Goal: Task Accomplishment & Management: Use online tool/utility

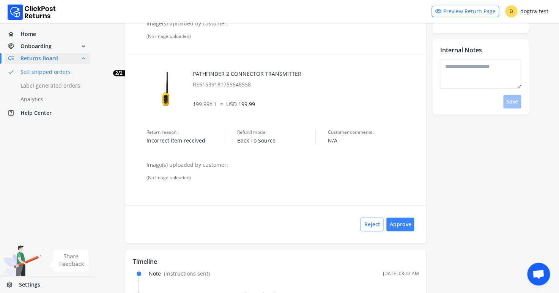
scroll to position [209, 0]
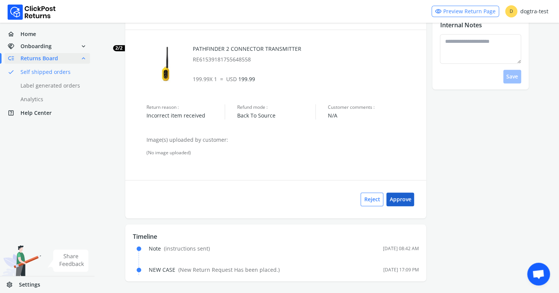
click at [400, 199] on button "Approve" at bounding box center [400, 200] width 28 height 14
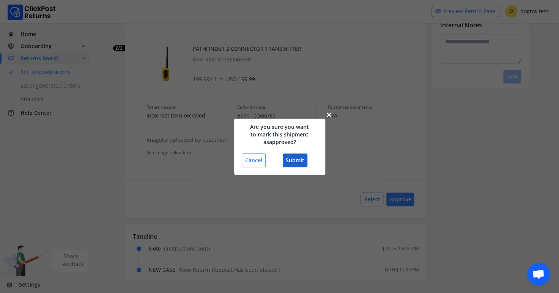
click at [296, 162] on button "Submit" at bounding box center [295, 161] width 25 height 14
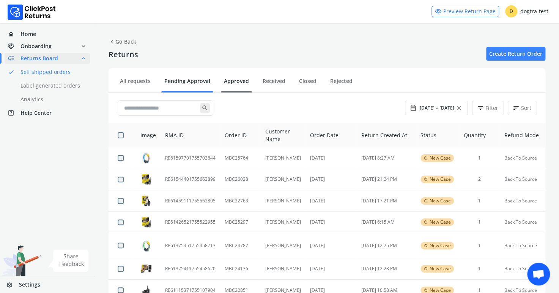
click at [243, 80] on link "Approved" at bounding box center [236, 83] width 31 height 13
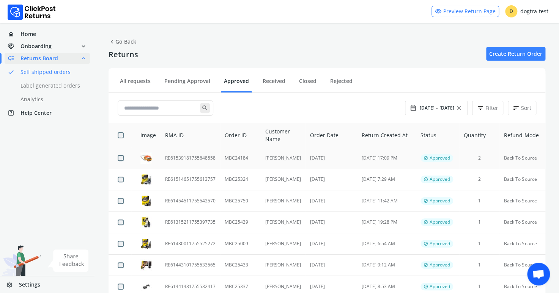
click at [193, 158] on td "RE61539181755648558" at bounding box center [190, 158] width 60 height 21
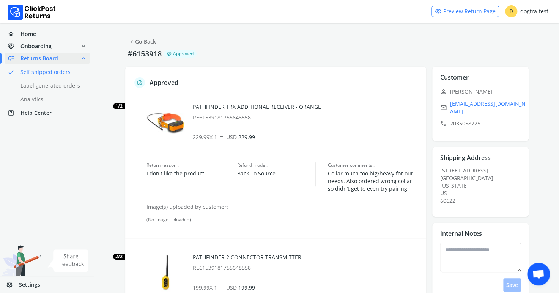
click at [143, 41] on link "chevron_left Go Back" at bounding box center [142, 41] width 28 height 11
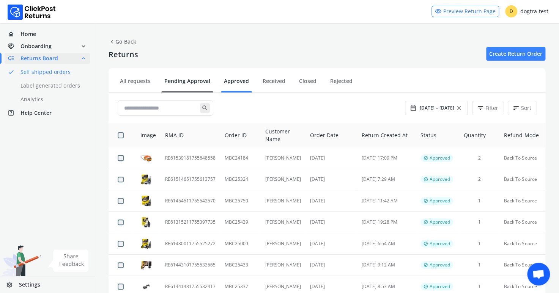
click at [176, 81] on link "Pending Approval" at bounding box center [187, 83] width 52 height 13
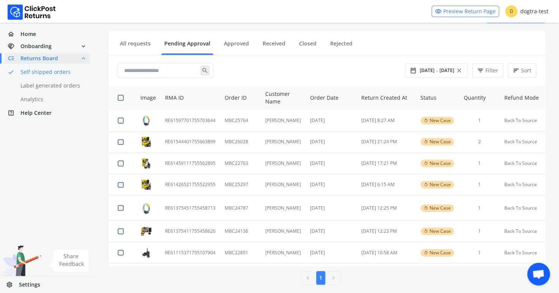
scroll to position [42, 0]
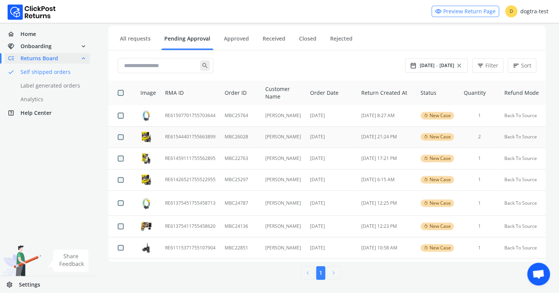
click at [180, 137] on td "RE61544401755663899" at bounding box center [190, 137] width 60 height 22
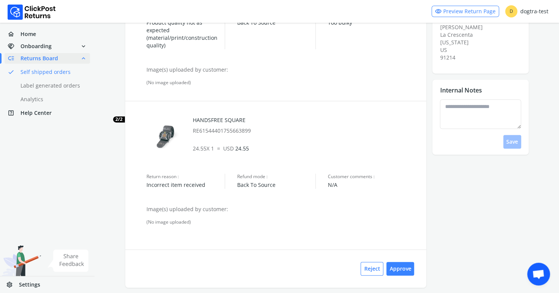
scroll to position [147, 0]
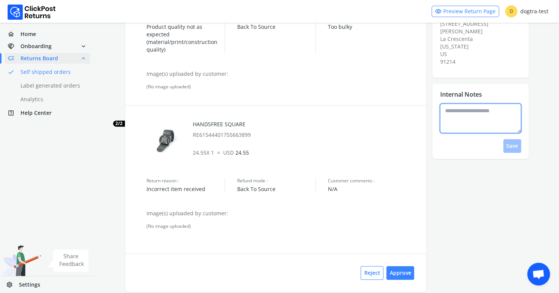
click at [456, 104] on textarea at bounding box center [480, 119] width 81 height 30
type textarea "**********"
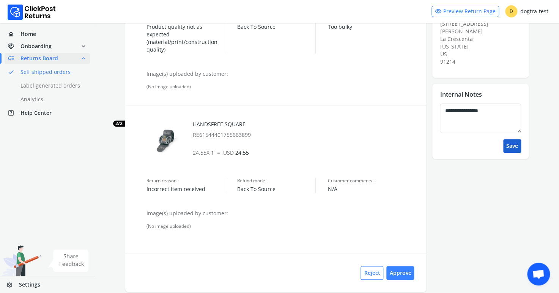
click at [509, 139] on button "Save" at bounding box center [512, 146] width 18 height 14
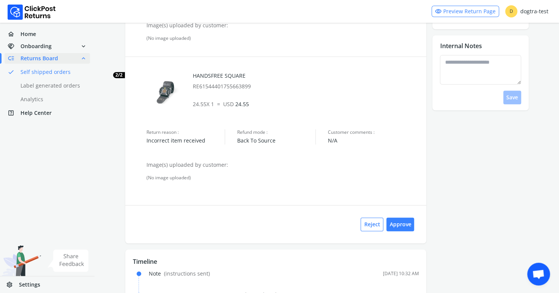
scroll to position [198, 0]
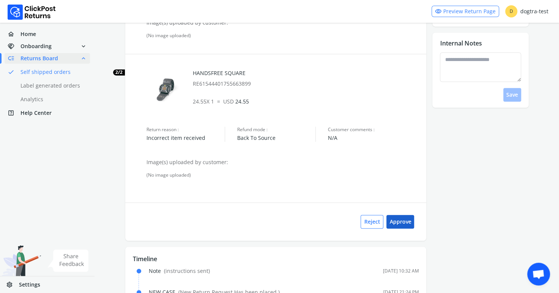
click at [397, 220] on button "Approve" at bounding box center [400, 222] width 28 height 14
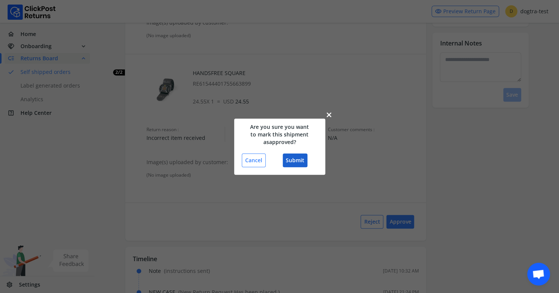
click at [297, 161] on button "Submit" at bounding box center [295, 161] width 25 height 14
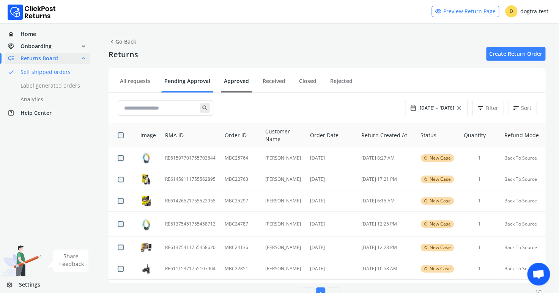
click at [236, 79] on link "Approved" at bounding box center [236, 83] width 31 height 13
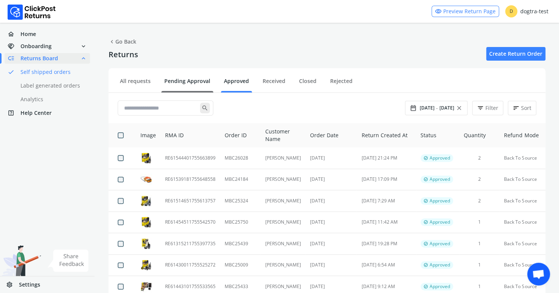
click at [194, 82] on link "Pending Approval" at bounding box center [187, 83] width 52 height 13
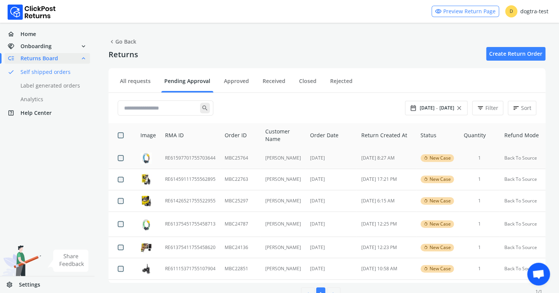
click at [192, 157] on td "RE61597701755703644" at bounding box center [190, 158] width 60 height 21
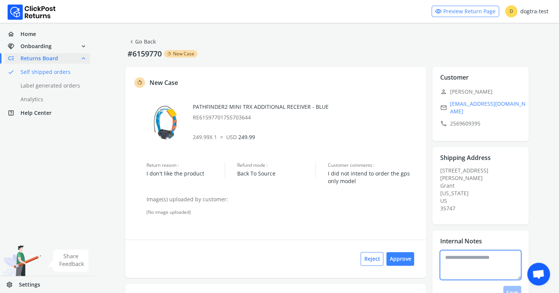
click at [467, 250] on textarea at bounding box center [480, 265] width 81 height 30
type textarea "**********"
click at [509, 286] on button "Save" at bounding box center [512, 293] width 18 height 14
click at [399, 256] on button "Approve" at bounding box center [400, 259] width 28 height 14
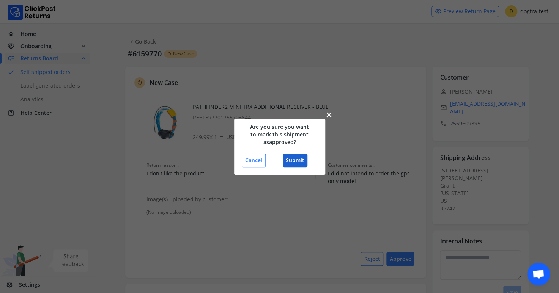
click at [296, 161] on button "Submit" at bounding box center [295, 161] width 25 height 14
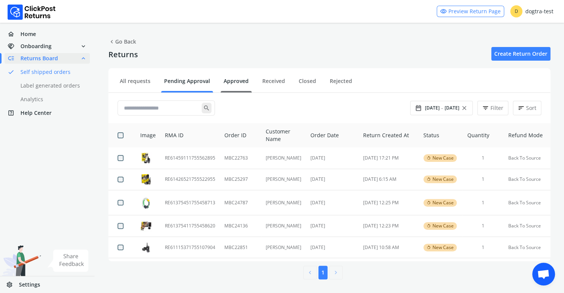
click at [239, 79] on link "Approved" at bounding box center [236, 83] width 31 height 13
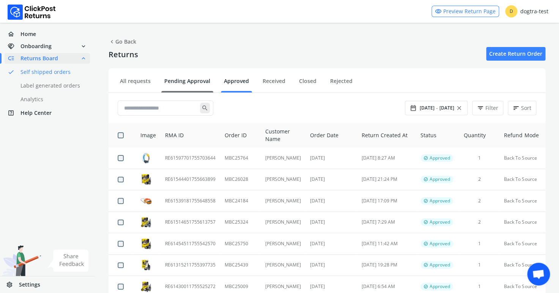
click at [185, 80] on link "Pending Approval" at bounding box center [187, 83] width 52 height 13
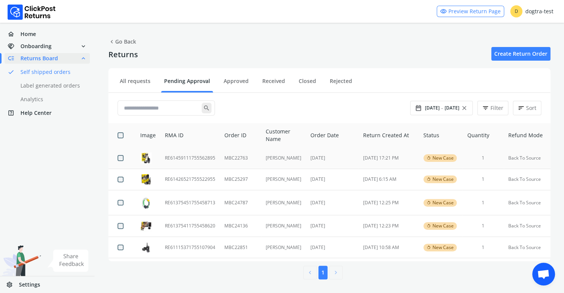
click at [184, 158] on td "RE61459111755562895" at bounding box center [190, 158] width 60 height 21
click at [184, 179] on td "RE61426521755522955" at bounding box center [190, 180] width 60 height 22
click at [199, 177] on td "RE61426521755522955" at bounding box center [190, 180] width 60 height 22
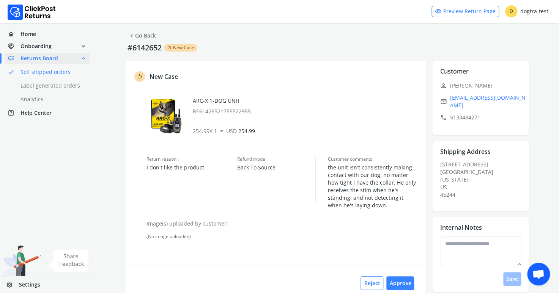
scroll to position [5, 0]
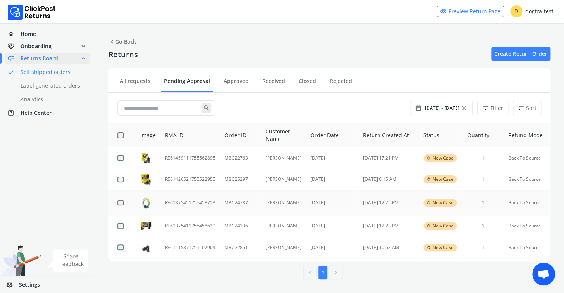
click at [208, 202] on td "RE61375451755458713" at bounding box center [190, 202] width 60 height 25
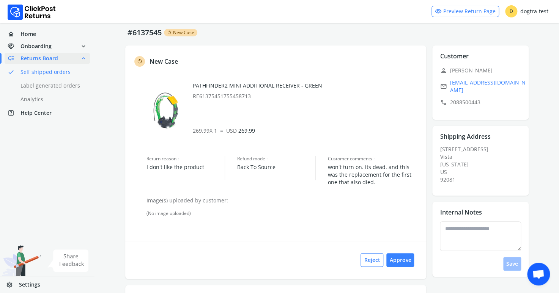
scroll to position [21, 0]
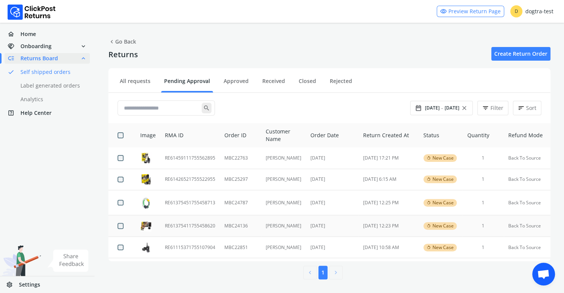
click at [195, 223] on td "RE61375411755458620" at bounding box center [190, 226] width 60 height 22
click at [193, 246] on td "RE61115371755107904" at bounding box center [190, 248] width 60 height 22
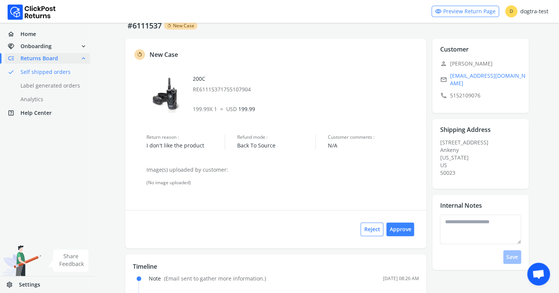
scroll to position [27, 0]
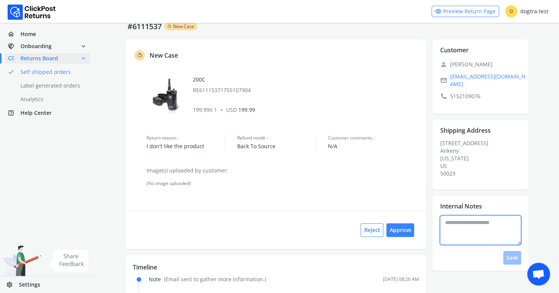
click at [466, 220] on textarea at bounding box center [480, 230] width 81 height 30
type textarea "**********"
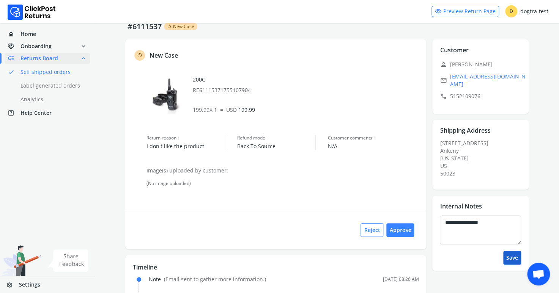
click at [511, 257] on button "Save" at bounding box center [512, 258] width 18 height 14
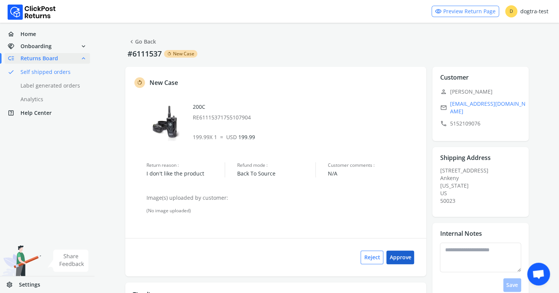
click at [404, 259] on button "Approve" at bounding box center [400, 258] width 28 height 14
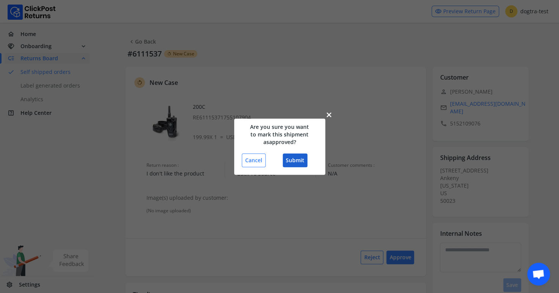
click at [297, 158] on button "Submit" at bounding box center [295, 161] width 25 height 14
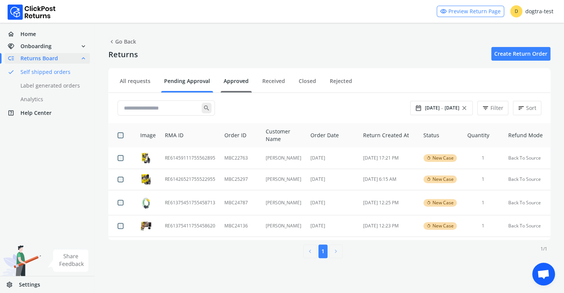
click at [237, 81] on link "Approved" at bounding box center [236, 83] width 31 height 13
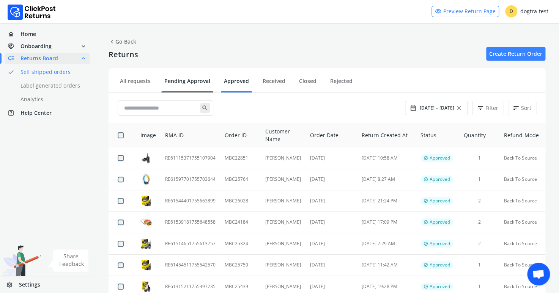
click at [183, 78] on link "Pending Approval" at bounding box center [187, 83] width 52 height 13
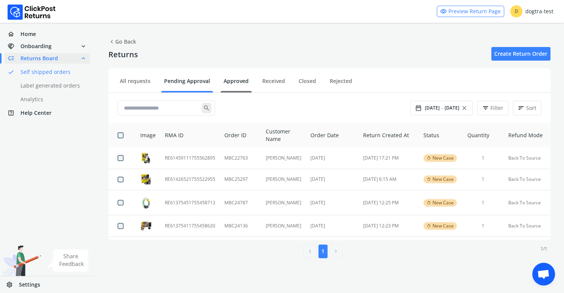
click at [236, 80] on link "Approved" at bounding box center [236, 83] width 31 height 13
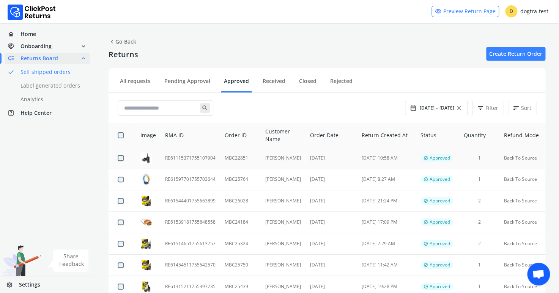
click at [170, 158] on td "RE61115371755107904" at bounding box center [190, 158] width 60 height 21
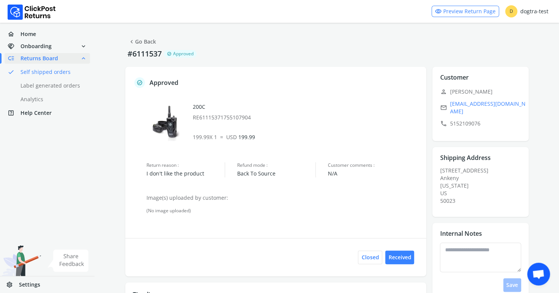
click at [149, 45] on link "chevron_left Go Back" at bounding box center [142, 41] width 28 height 11
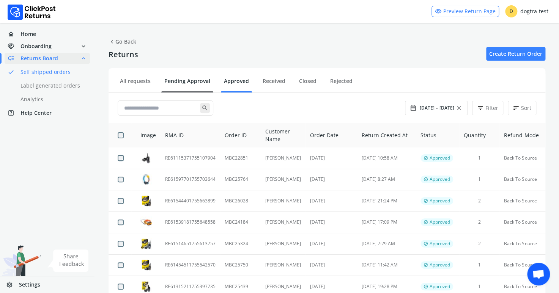
click at [181, 82] on link "Pending Approval" at bounding box center [187, 83] width 52 height 13
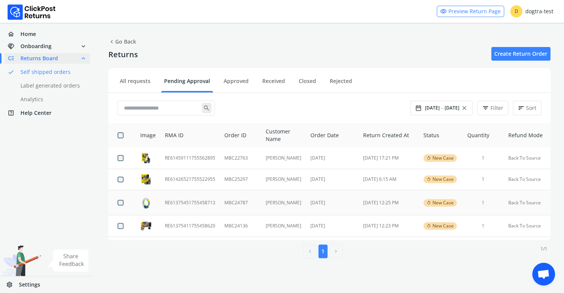
click at [183, 203] on td "RE61375451755458713" at bounding box center [190, 202] width 60 height 25
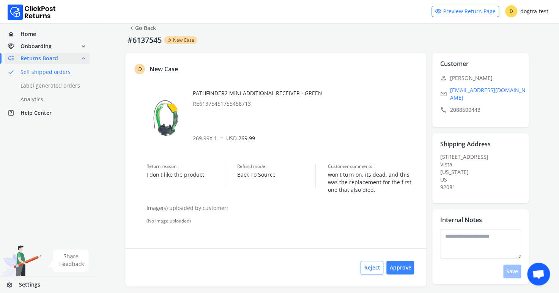
scroll to position [5, 0]
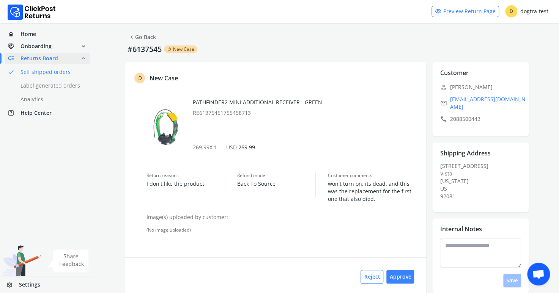
click at [543, 98] on div "chevron_left Go Back #6137545 rotate_left New Case rotate_left New Case PATHFIN…" at bounding box center [327, 194] width 464 height 353
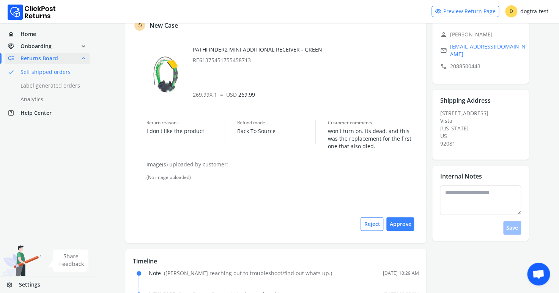
scroll to position [82, 0]
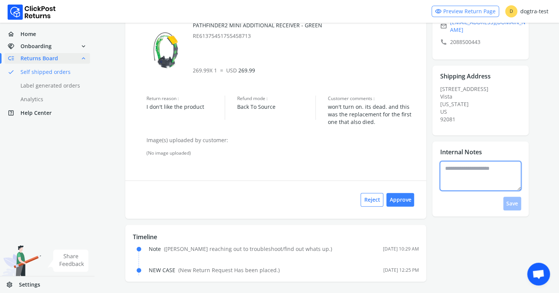
click at [452, 168] on textarea at bounding box center [480, 176] width 81 height 30
type textarea "**********"
click at [511, 197] on button "Save" at bounding box center [512, 204] width 18 height 14
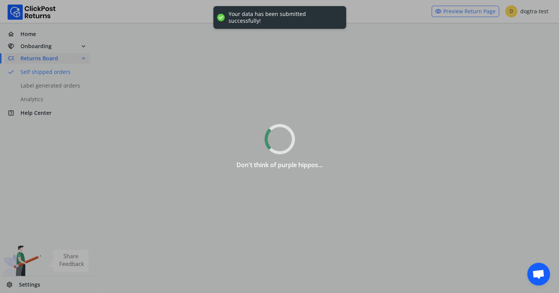
scroll to position [0, 0]
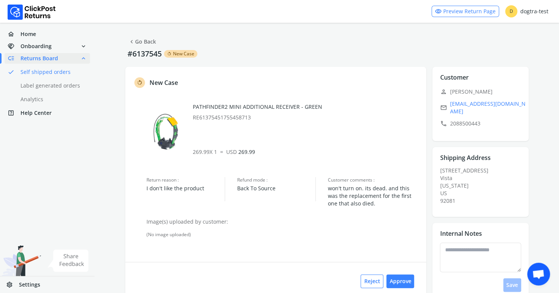
click at [149, 41] on link "chevron_left Go Back" at bounding box center [142, 41] width 28 height 11
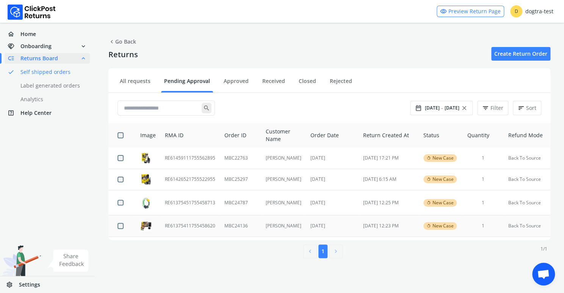
click at [185, 224] on td "RE61375411755458620" at bounding box center [190, 226] width 60 height 22
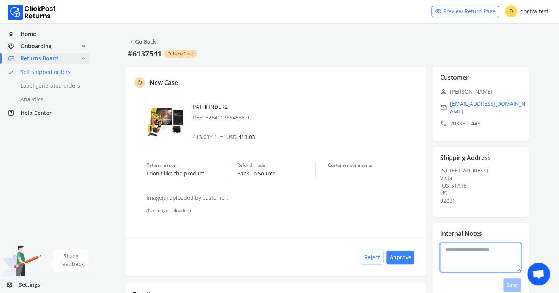
click at [455, 248] on textarea at bounding box center [480, 258] width 81 height 30
type textarea "**********"
click at [509, 278] on button "Save" at bounding box center [512, 285] width 18 height 14
click at [405, 258] on button "Approve" at bounding box center [400, 258] width 28 height 14
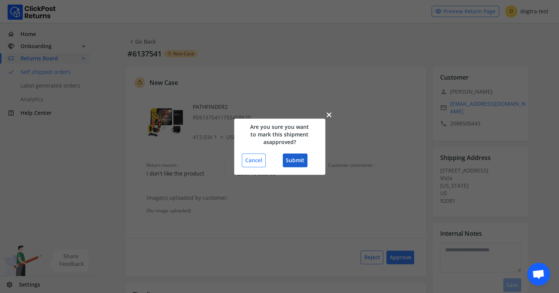
click at [297, 161] on button "Submit" at bounding box center [295, 161] width 25 height 14
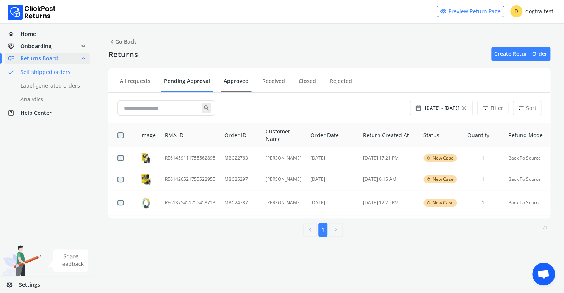
click at [235, 79] on link "Approved" at bounding box center [236, 83] width 31 height 13
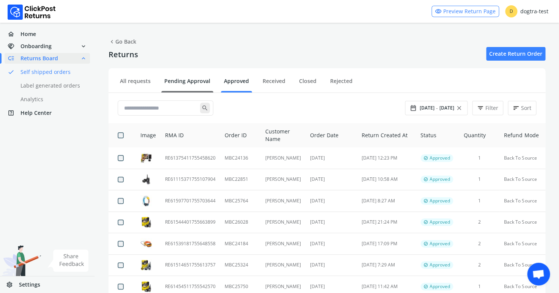
click at [181, 81] on link "Pending Approval" at bounding box center [187, 83] width 52 height 13
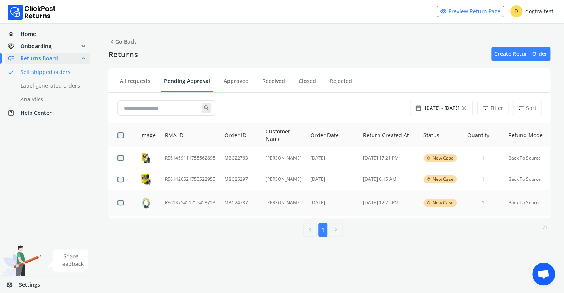
click at [232, 202] on td "MBC24787" at bounding box center [240, 202] width 41 height 25
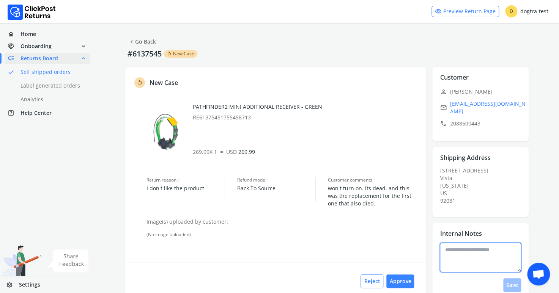
click at [460, 245] on textarea at bounding box center [480, 258] width 81 height 30
type textarea "**********"
click at [514, 283] on button "Save" at bounding box center [512, 285] width 18 height 14
click at [402, 281] on button "Approve" at bounding box center [400, 282] width 28 height 14
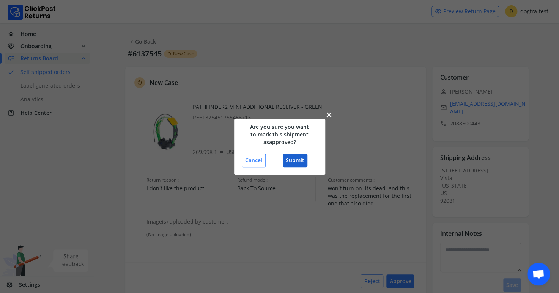
click at [296, 162] on button "Submit" at bounding box center [295, 161] width 25 height 14
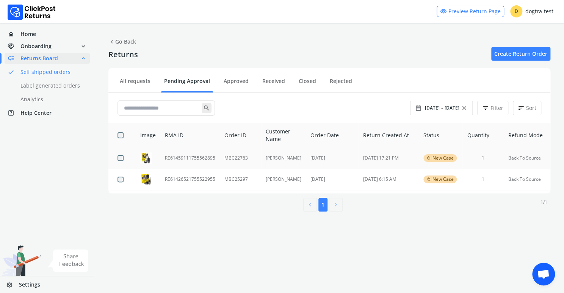
click at [205, 156] on td "RE61459111755562895" at bounding box center [190, 158] width 60 height 21
click at [187, 178] on td "RE61426521755522955" at bounding box center [190, 180] width 60 height 22
click at [6, 163] on div "home Home handshake Onboarding expand_more low_priority Returns Board expand_le…" at bounding box center [47, 158] width 95 height 270
click at [183, 177] on td "RE61426521755522955" at bounding box center [190, 180] width 60 height 22
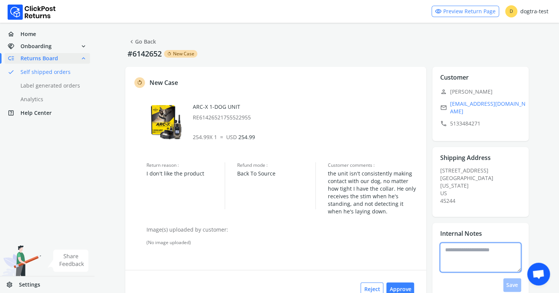
click at [452, 248] on textarea at bounding box center [480, 258] width 81 height 30
type textarea "**********"
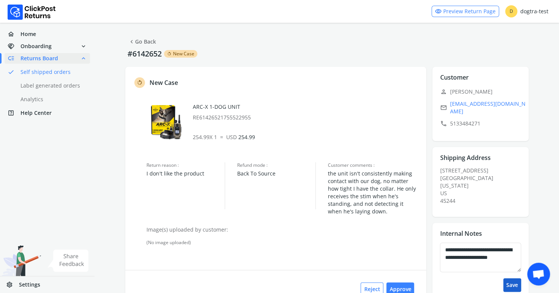
click at [513, 279] on button "Save" at bounding box center [512, 285] width 18 height 14
click at [397, 289] on button "Approve" at bounding box center [400, 290] width 28 height 14
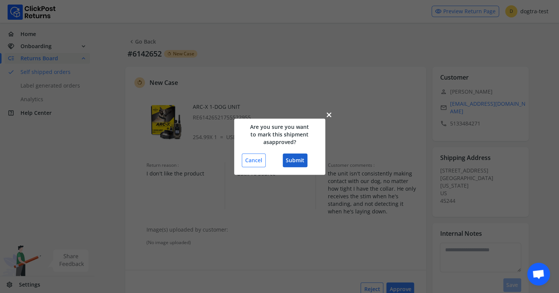
click at [303, 162] on button "Submit" at bounding box center [295, 161] width 25 height 14
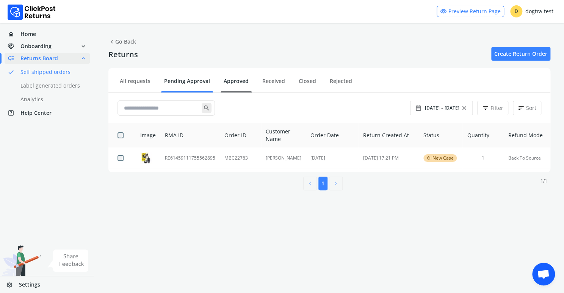
click at [234, 78] on link "Approved" at bounding box center [236, 83] width 31 height 13
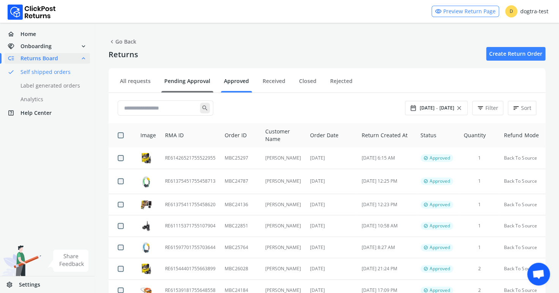
click at [183, 82] on link "Pending Approval" at bounding box center [187, 83] width 52 height 13
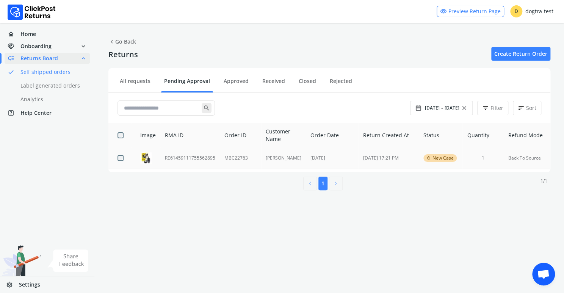
click at [190, 156] on td "RE61459111755562895" at bounding box center [190, 158] width 60 height 21
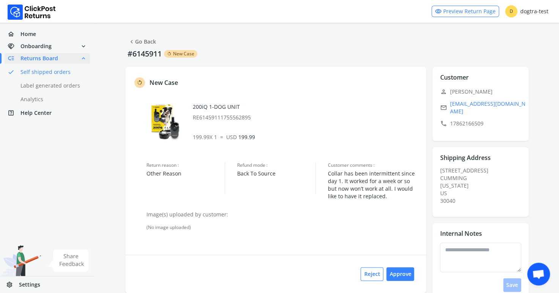
click at [43, 58] on span "Returns Board" at bounding box center [39, 59] width 38 height 8
click at [146, 40] on link "chevron_left Go Back" at bounding box center [142, 41] width 28 height 11
